Goal: Information Seeking & Learning: Learn about a topic

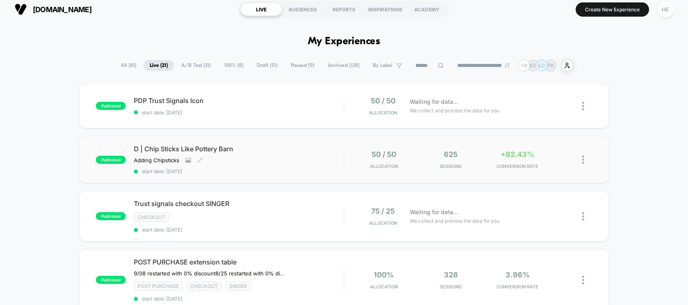
scroll to position [5, 0]
click at [297, 202] on span "Trust signals checkout SINGER Click to edit experience details" at bounding box center [239, 203] width 210 height 8
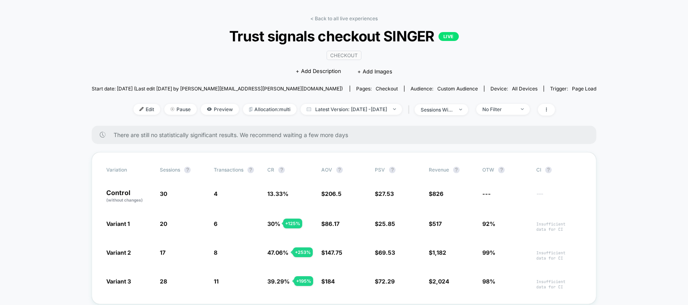
scroll to position [34, 0]
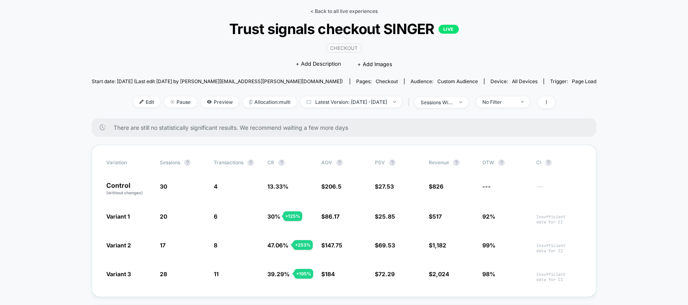
click at [331, 12] on link "< Back to all live experiences" at bounding box center [344, 11] width 67 height 6
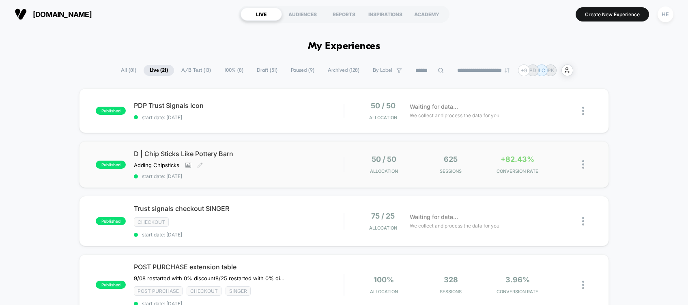
click at [302, 158] on div "D | Chip Sticks Like Pottery Barn Adding Chipsticks Click to view images Click …" at bounding box center [239, 165] width 210 height 30
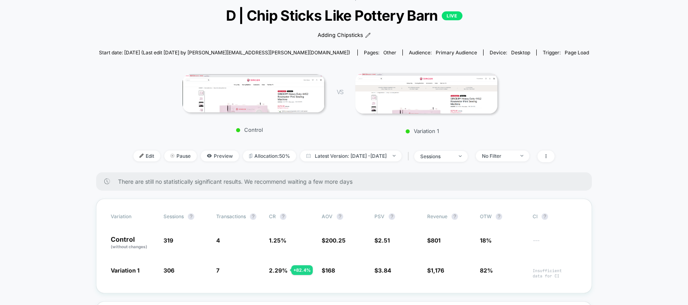
scroll to position [48, 0]
click at [555, 160] on span at bounding box center [546, 156] width 17 height 12
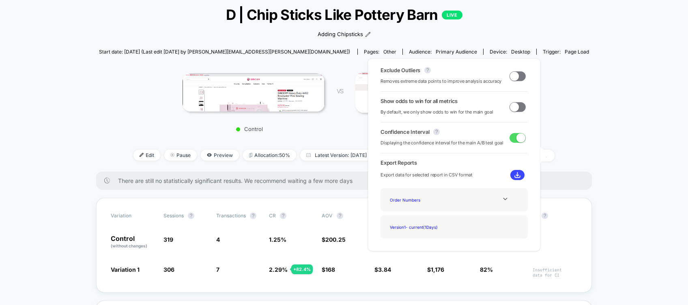
click at [516, 79] on span at bounding box center [518, 76] width 16 height 10
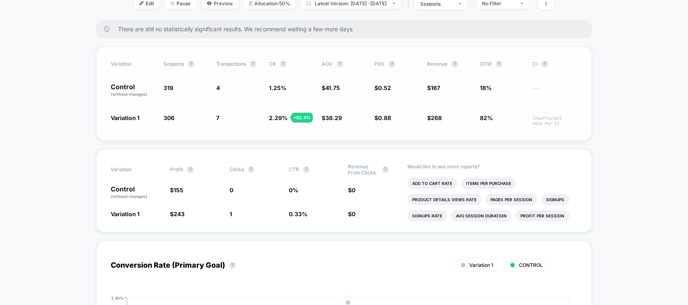
scroll to position [230, 0]
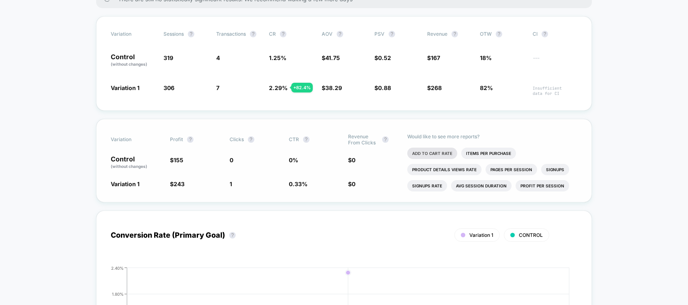
click at [422, 150] on li "Add To Cart Rate" at bounding box center [433, 153] width 50 height 11
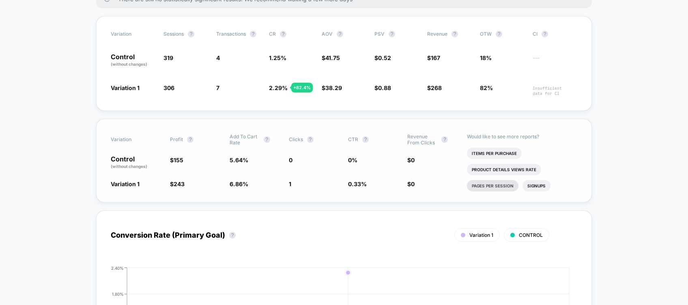
click at [486, 188] on li "Pages Per Session" at bounding box center [493, 185] width 52 height 11
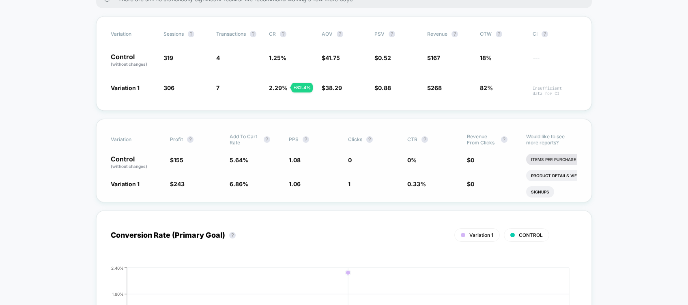
click at [542, 161] on li "Items Per Purchase" at bounding box center [554, 159] width 55 height 11
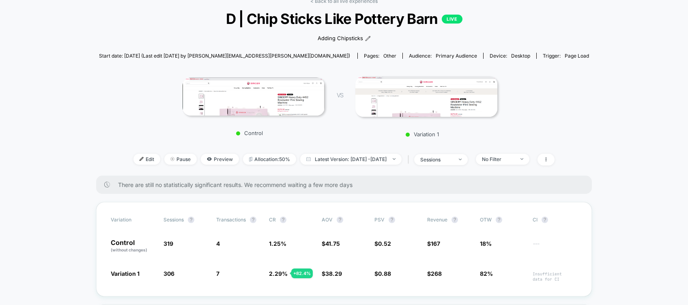
scroll to position [38, 0]
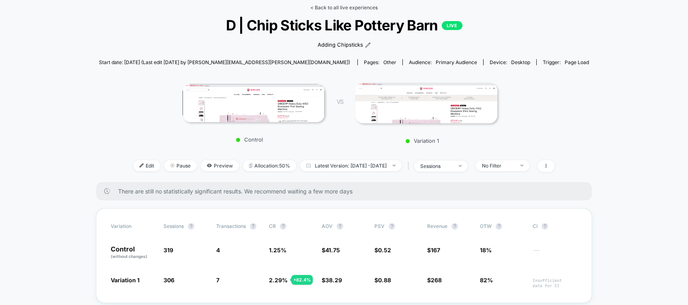
click at [332, 6] on link "< Back to all live experiences" at bounding box center [344, 7] width 67 height 6
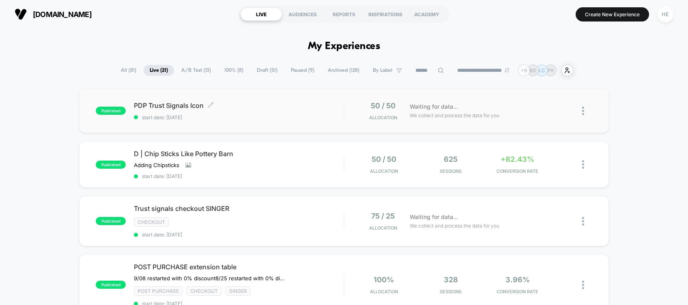
click at [318, 104] on span "PDP Trust Signals Icon Click to edit experience details" at bounding box center [239, 105] width 210 height 8
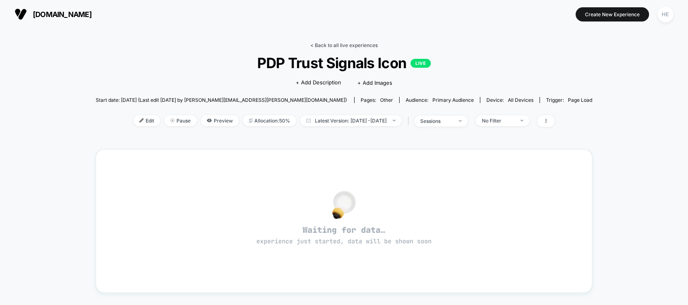
click at [332, 43] on link "< Back to all live experiences" at bounding box center [344, 45] width 67 height 6
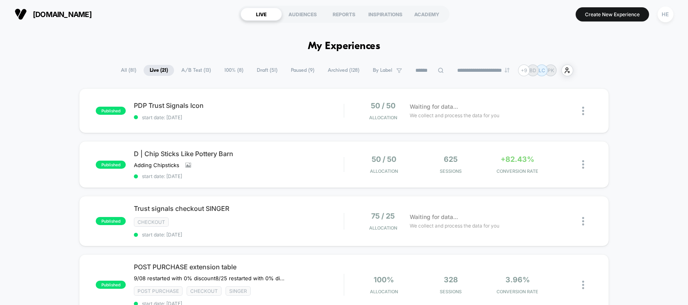
scroll to position [67, 0]
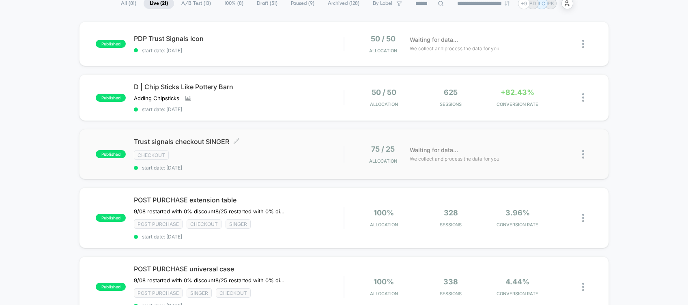
click at [296, 143] on span "Trust signals checkout SINGER Click to edit experience details" at bounding box center [239, 142] width 210 height 8
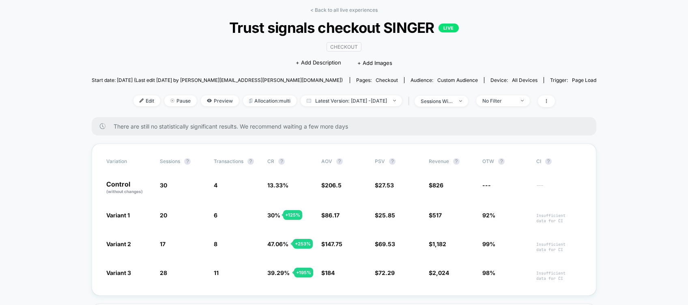
scroll to position [36, 0]
click at [357, 7] on link "< Back to all live experiences" at bounding box center [344, 9] width 67 height 6
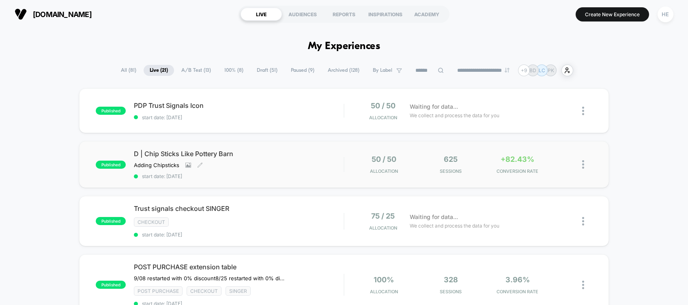
click at [285, 178] on span "start date: [DATE]" at bounding box center [239, 176] width 210 height 6
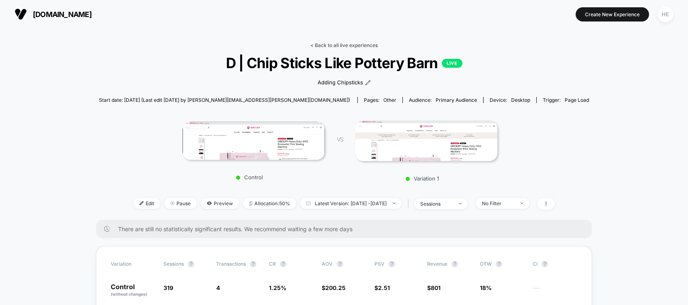
click at [342, 44] on link "< Back to all live experiences" at bounding box center [344, 45] width 67 height 6
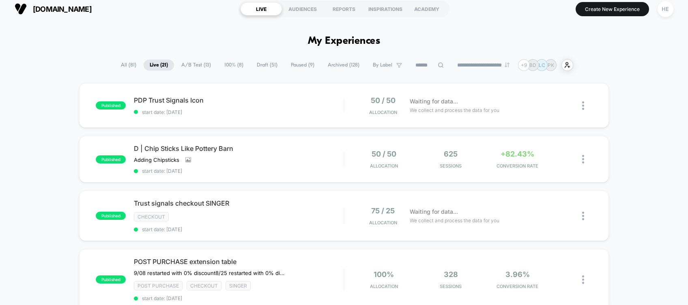
scroll to position [6, 0]
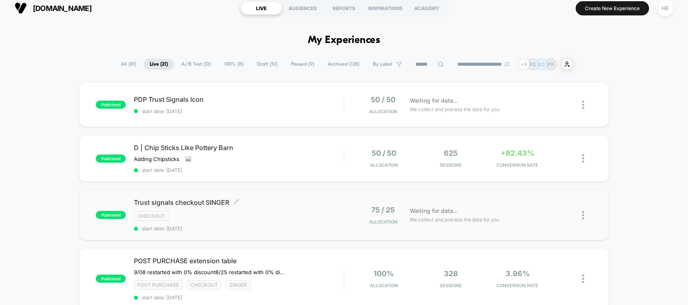
click at [272, 218] on div "Trust signals checkout SINGER Click to edit experience details Click to edit ex…" at bounding box center [239, 215] width 210 height 33
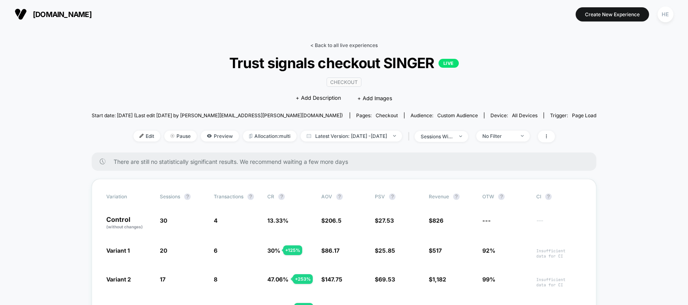
click at [351, 43] on link "< Back to all live experiences" at bounding box center [344, 45] width 67 height 6
